Goal: Complete application form

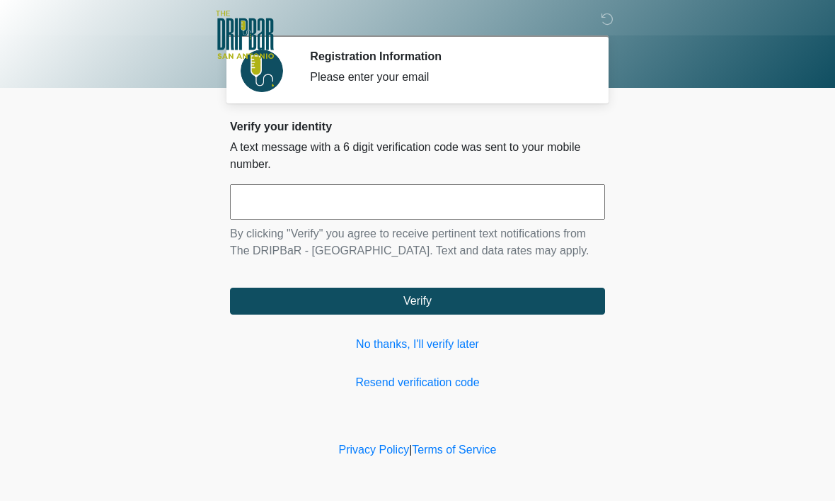
scroll to position [1, 0]
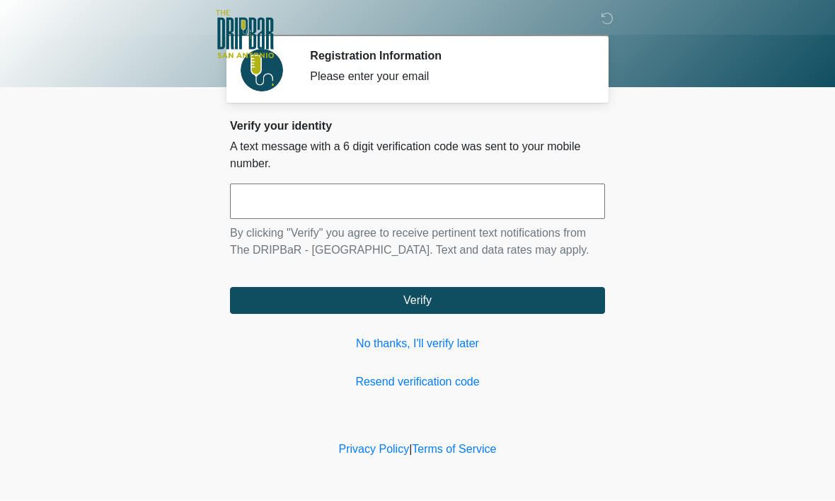
click at [432, 353] on link "No thanks, I'll verify later" at bounding box center [417, 344] width 375 height 17
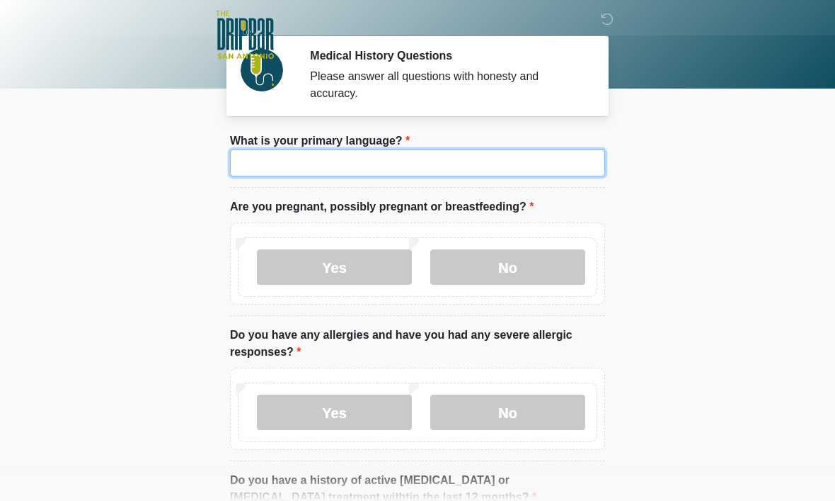
click at [547, 157] on input "What is your primary language?" at bounding box center [417, 162] width 375 height 27
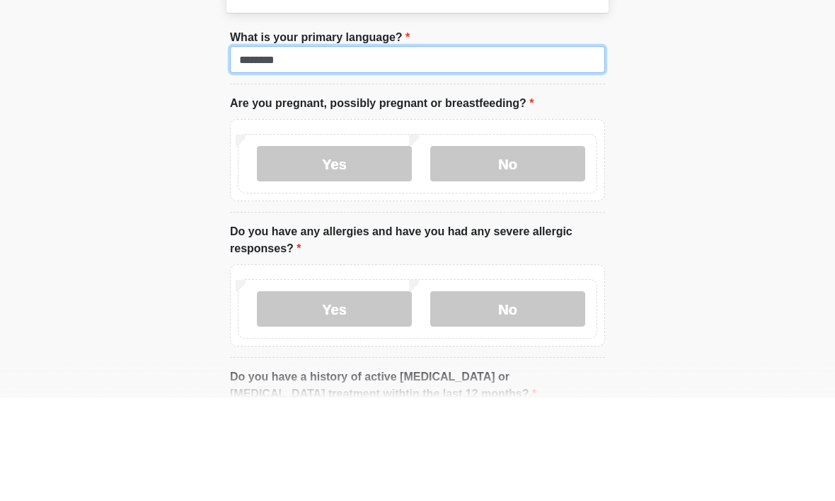
type input "*******"
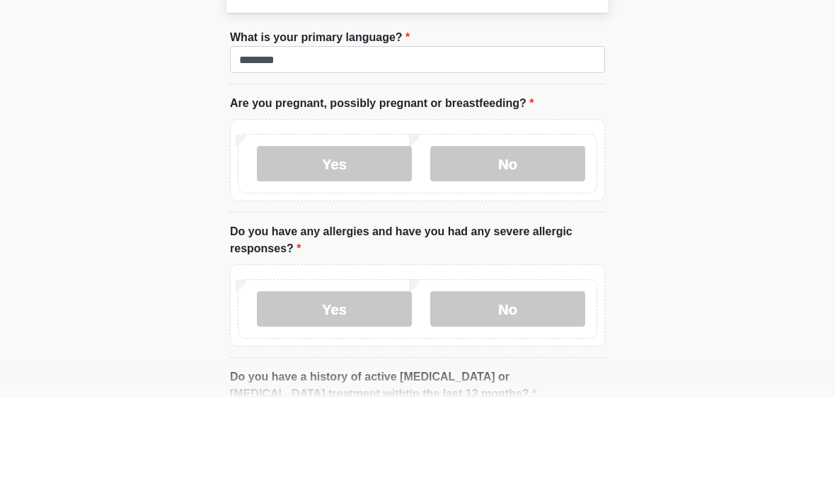
click at [350, 249] on label "Yes" at bounding box center [334, 266] width 155 height 35
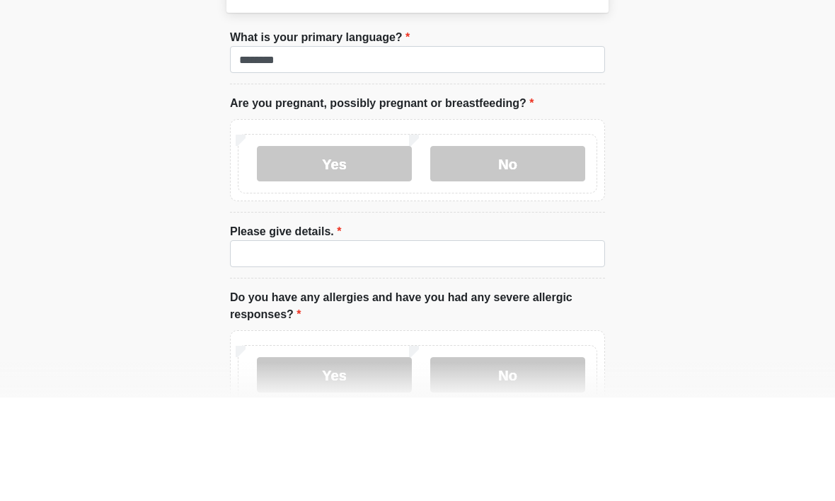
scroll to position [103, 0]
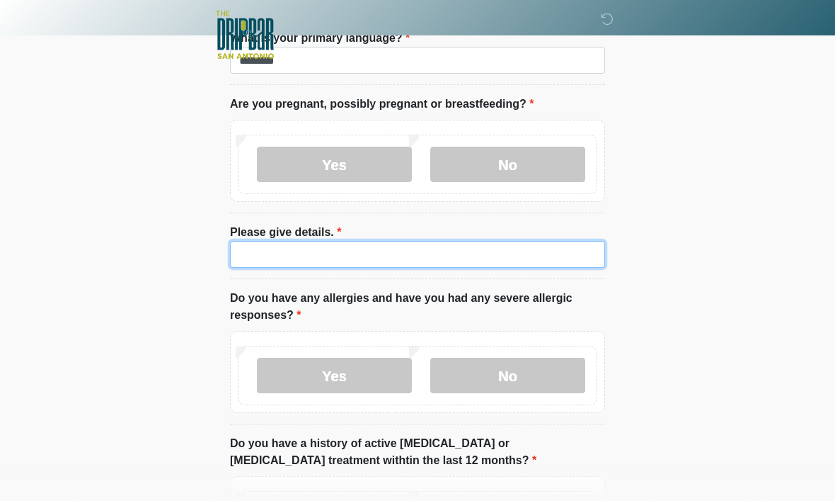
click at [450, 254] on input "Please give details." at bounding box center [417, 254] width 375 height 27
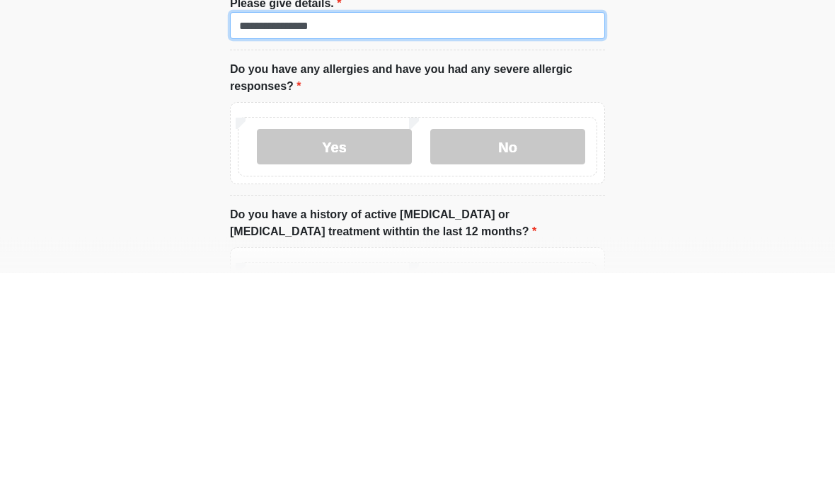
type input "**********"
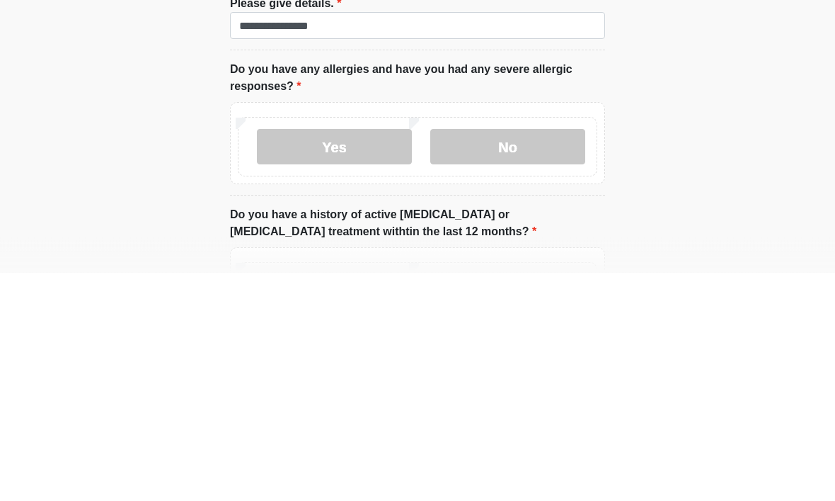
click at [551, 358] on label "No" at bounding box center [507, 375] width 155 height 35
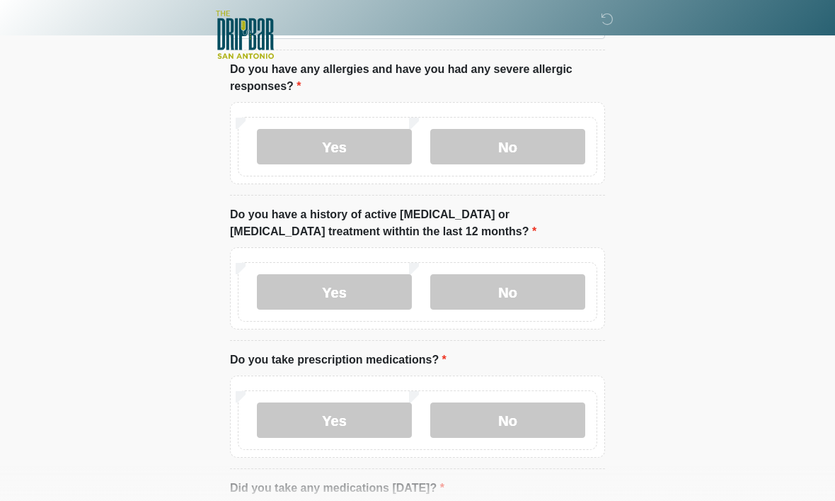
click at [471, 295] on label "No" at bounding box center [507, 291] width 155 height 35
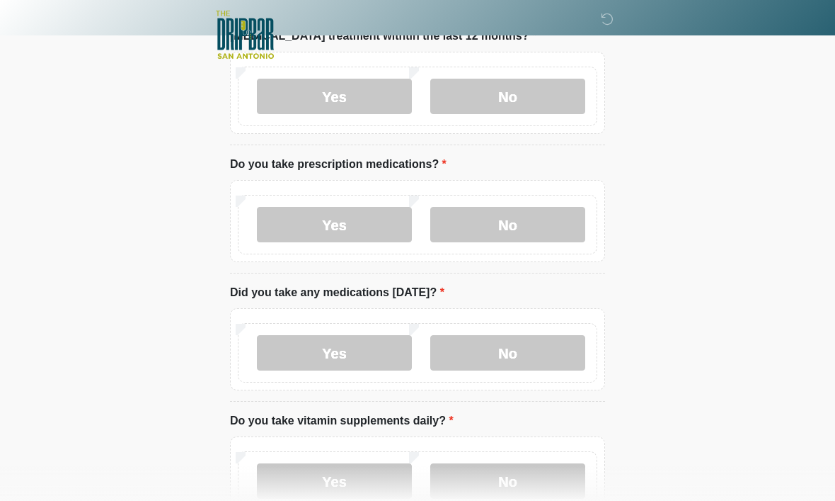
click at [539, 230] on label "No" at bounding box center [507, 224] width 155 height 35
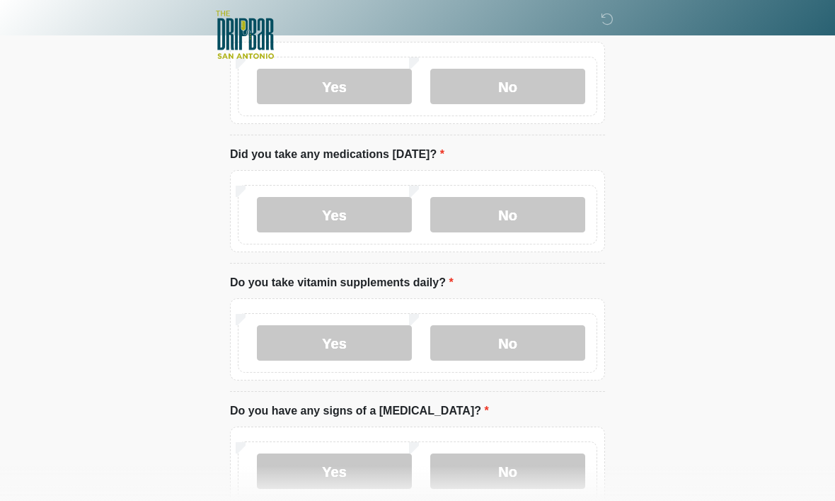
scroll to position [670, 0]
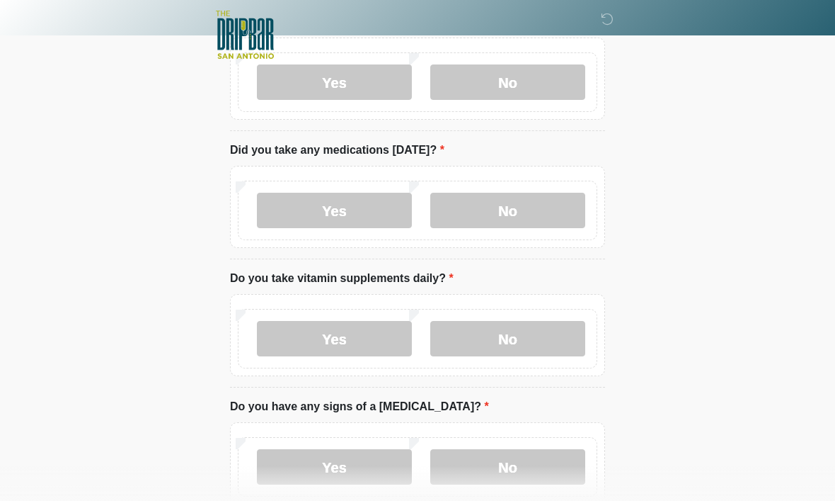
click at [537, 207] on label "No" at bounding box center [507, 210] width 155 height 35
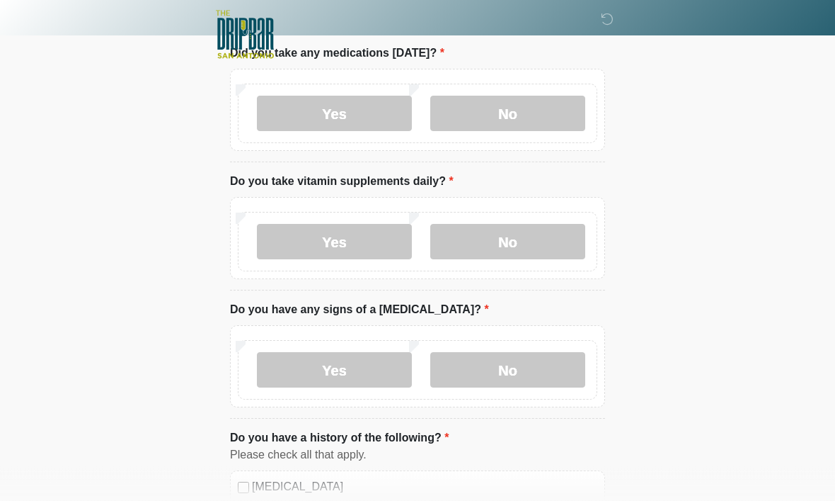
scroll to position [787, 0]
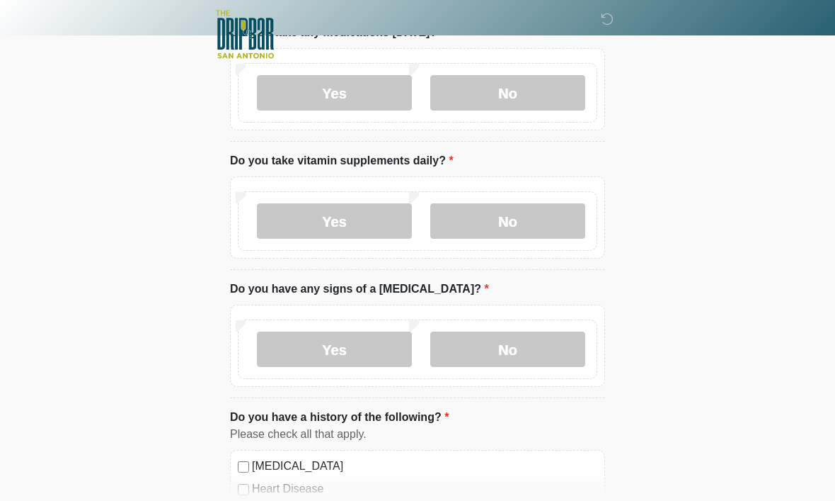
click at [358, 223] on label "Yes" at bounding box center [334, 221] width 155 height 35
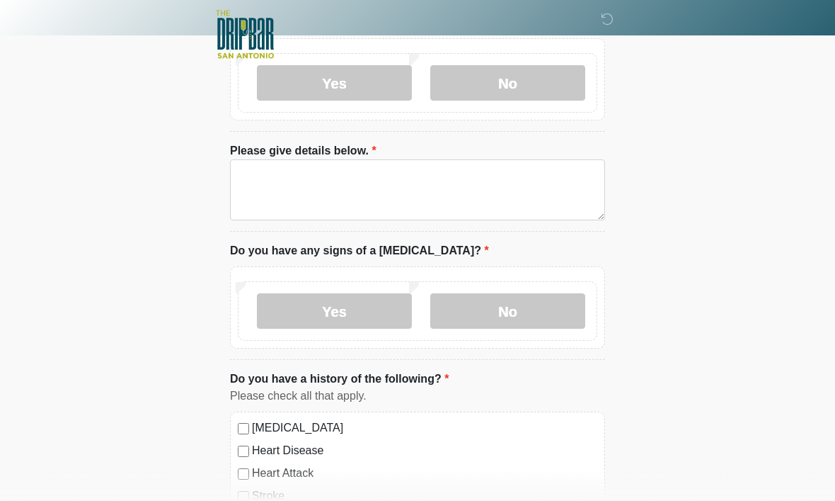
scroll to position [927, 0]
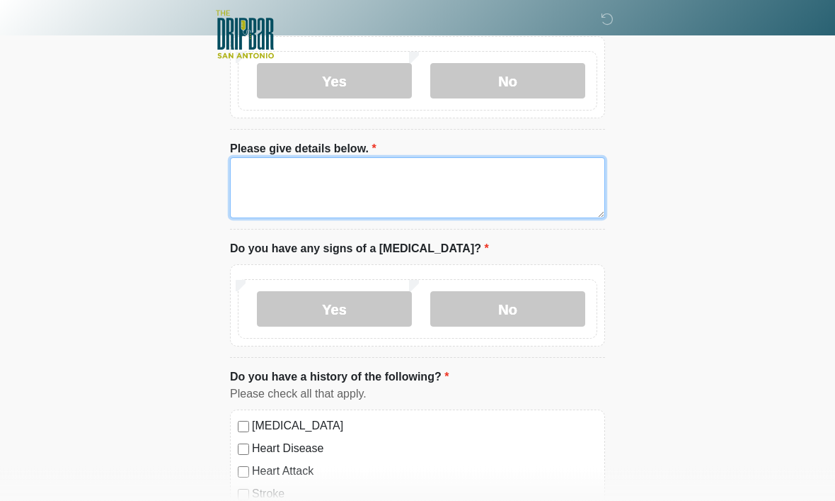
click at [495, 192] on textarea "Please give details below." at bounding box center [417, 188] width 375 height 61
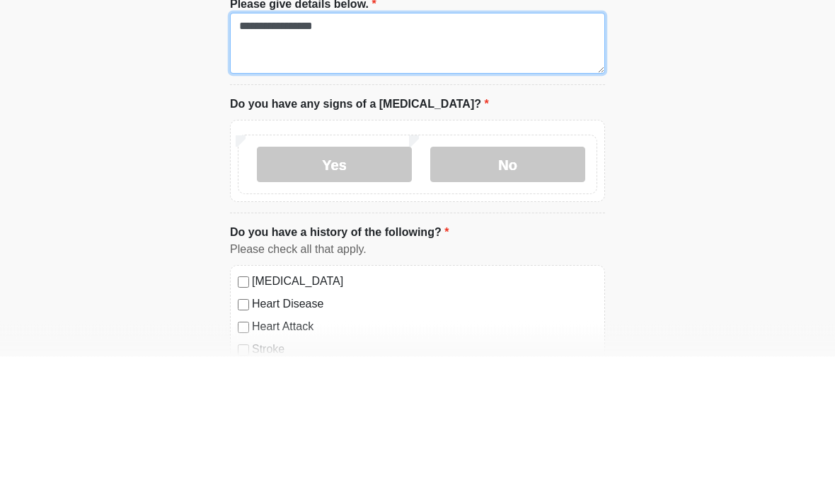
type textarea "**********"
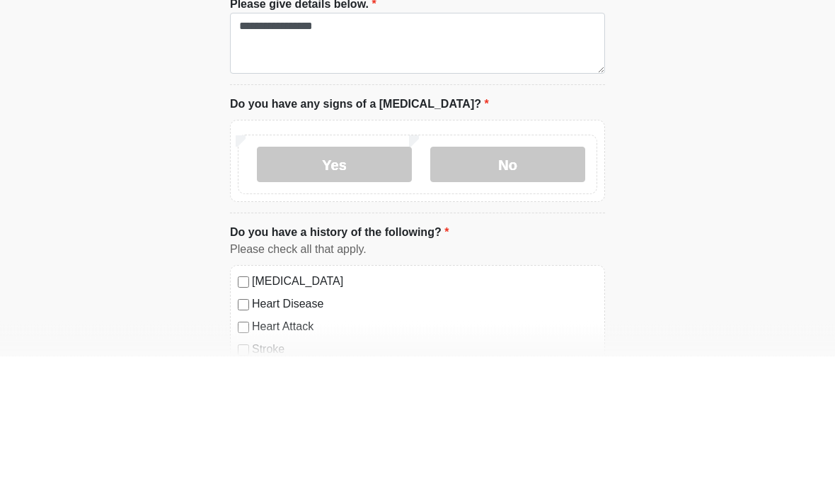
click at [554, 292] on label "No" at bounding box center [507, 309] width 155 height 35
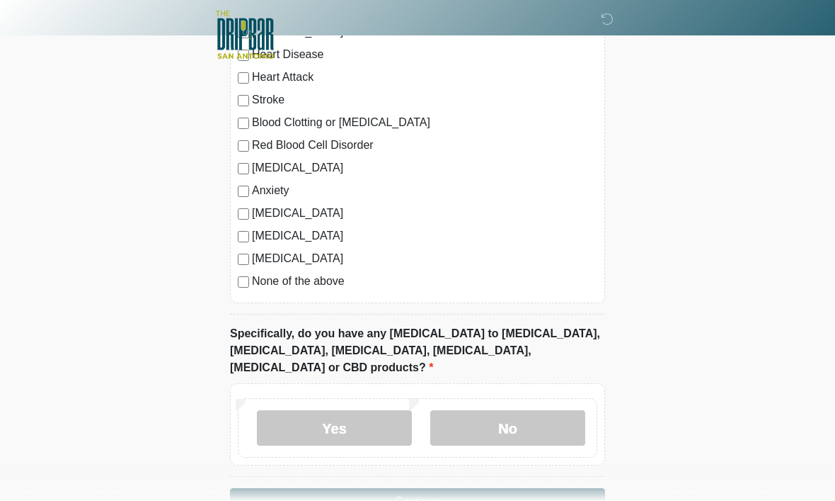
scroll to position [1343, 0]
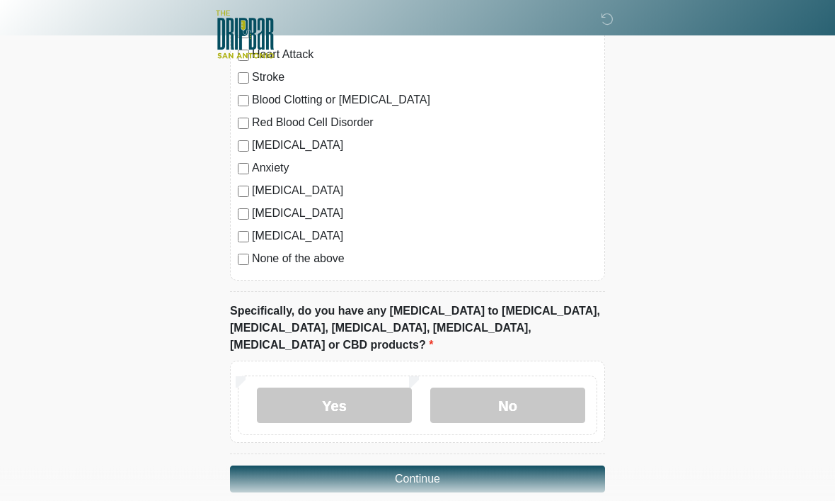
click at [544, 388] on label "No" at bounding box center [507, 405] width 155 height 35
click at [552, 466] on button "Continue" at bounding box center [417, 479] width 375 height 27
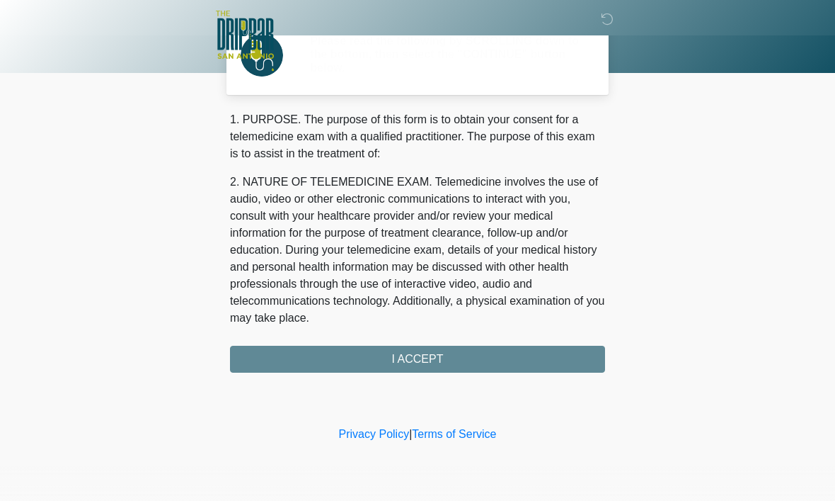
scroll to position [0, 0]
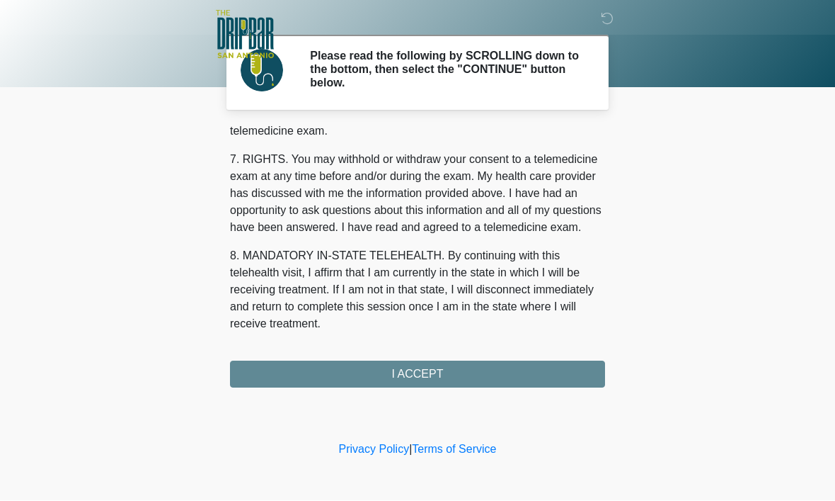
click at [434, 364] on div "1. PURPOSE. The purpose of this form is to obtain your consent for a telemedici…" at bounding box center [417, 257] width 375 height 261
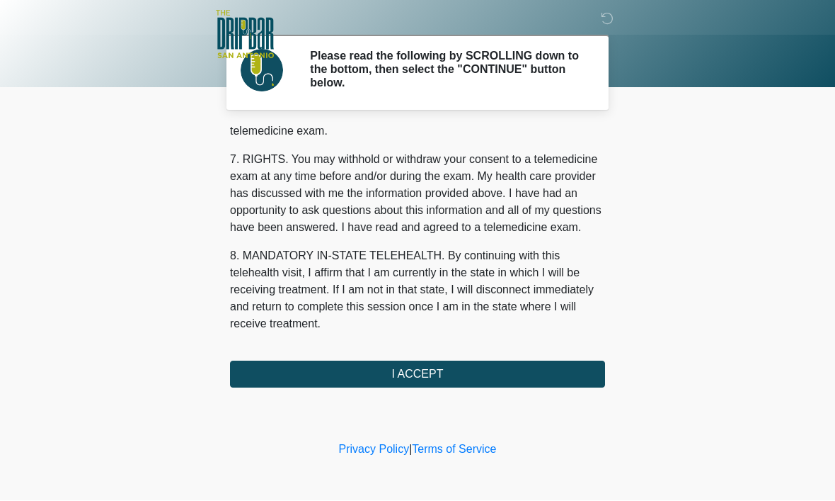
scroll to position [638, 0]
click at [421, 371] on button "I ACCEPT" at bounding box center [417, 374] width 375 height 27
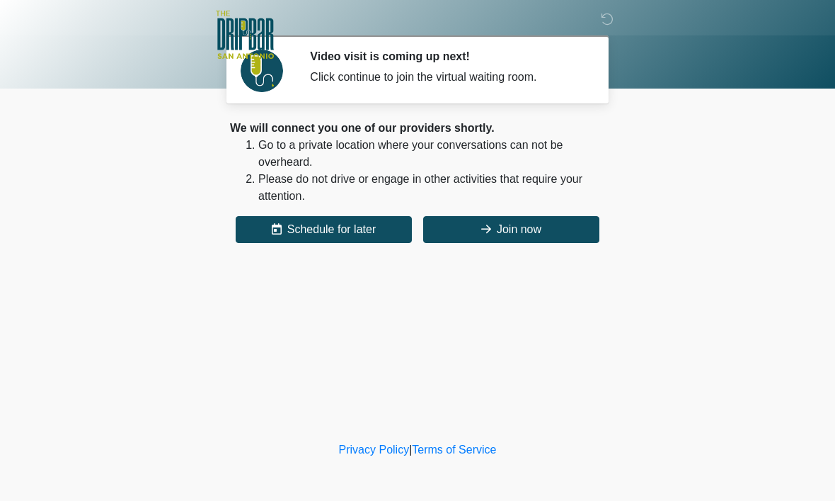
click at [519, 234] on button "Join now" at bounding box center [511, 229] width 176 height 27
